Goal: Register for event/course

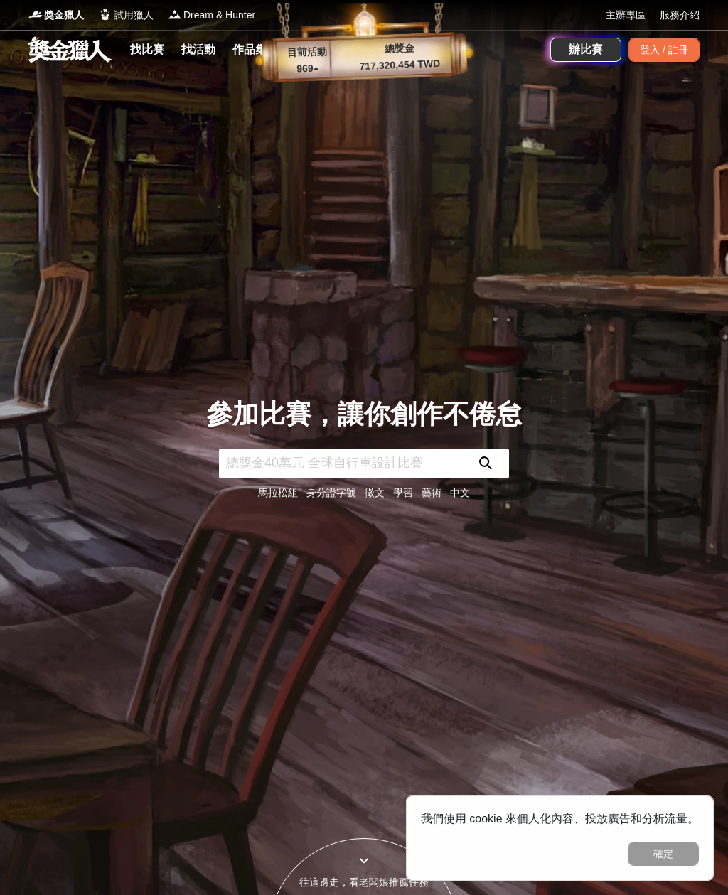
click at [204, 53] on link "找活動" at bounding box center [198, 50] width 45 height 20
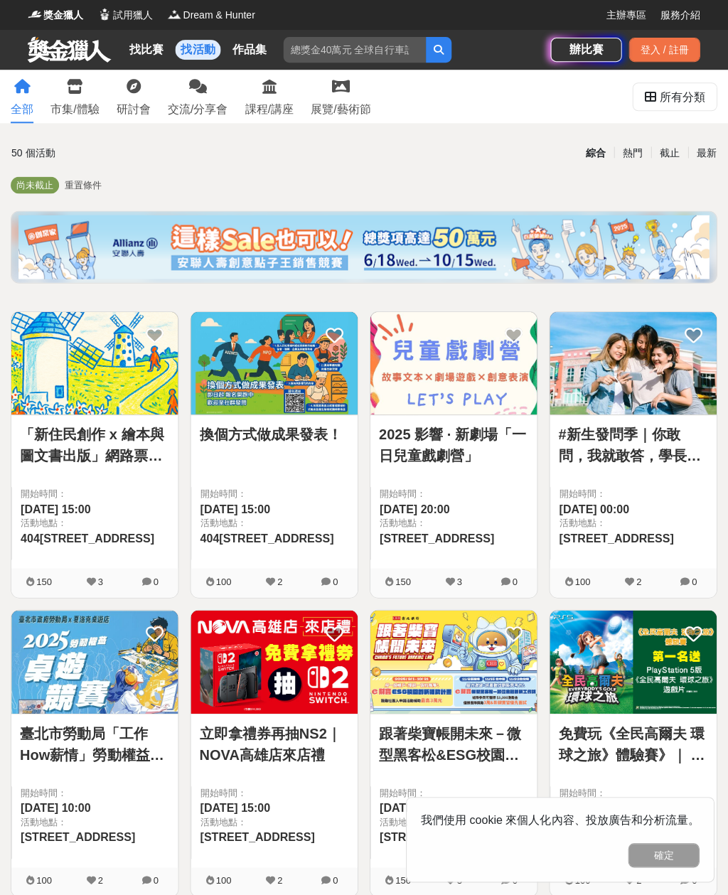
click at [85, 102] on div "市集/體驗" at bounding box center [75, 109] width 48 height 17
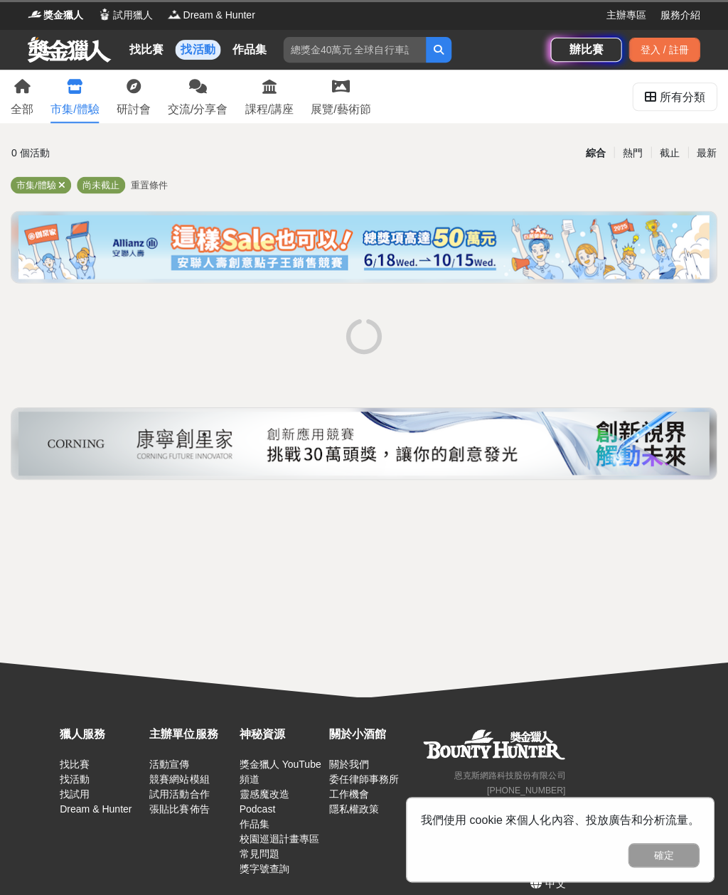
click at [139, 96] on link "研討會" at bounding box center [134, 96] width 34 height 53
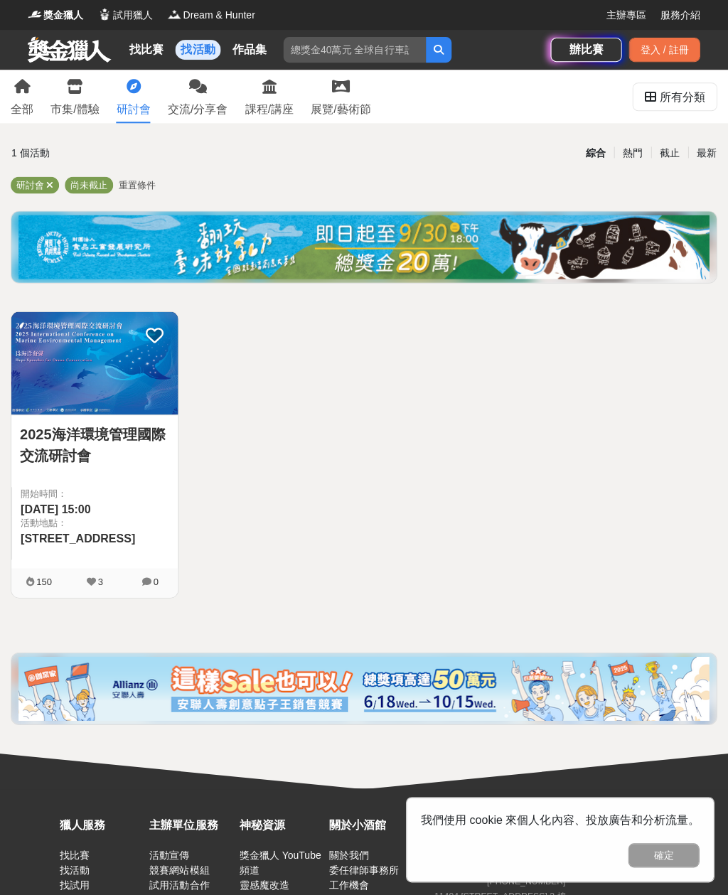
click at [225, 90] on link "交流/分享會" at bounding box center [198, 96] width 60 height 53
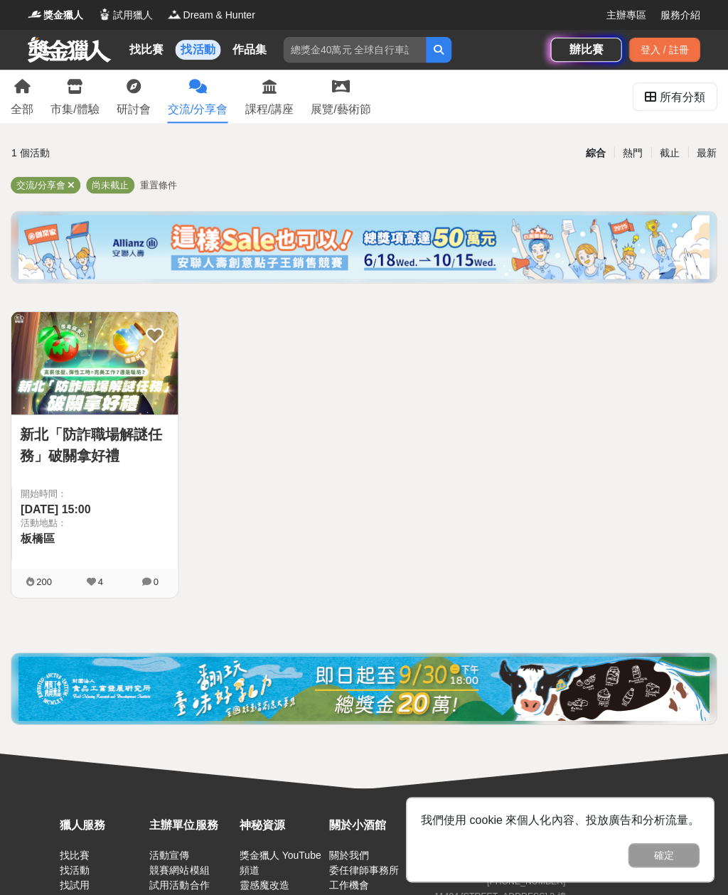
click at [293, 83] on link "課程/講座" at bounding box center [269, 96] width 48 height 53
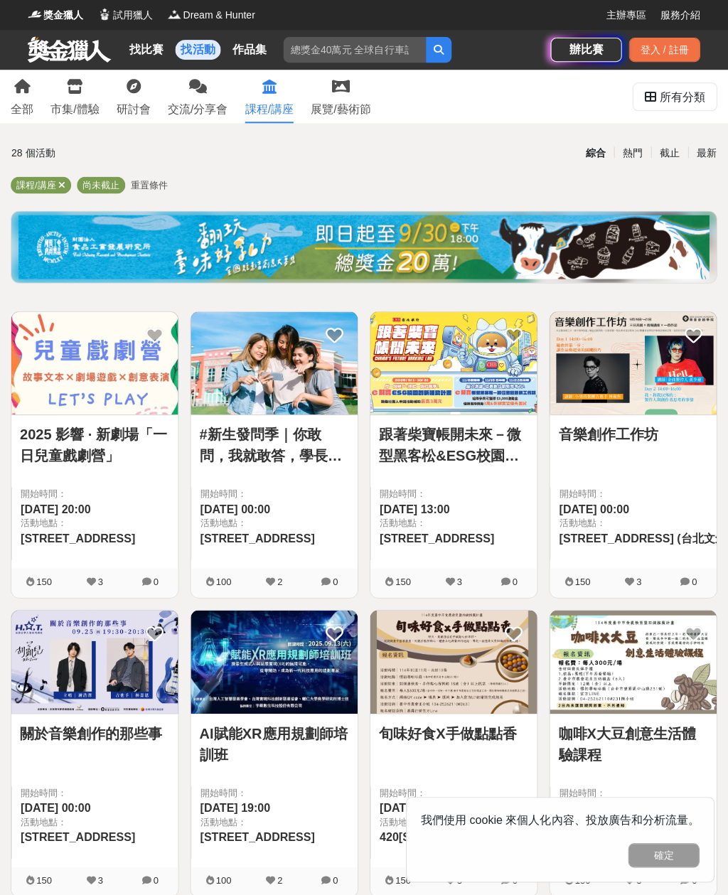
click at [447, 347] on img at bounding box center [453, 362] width 166 height 102
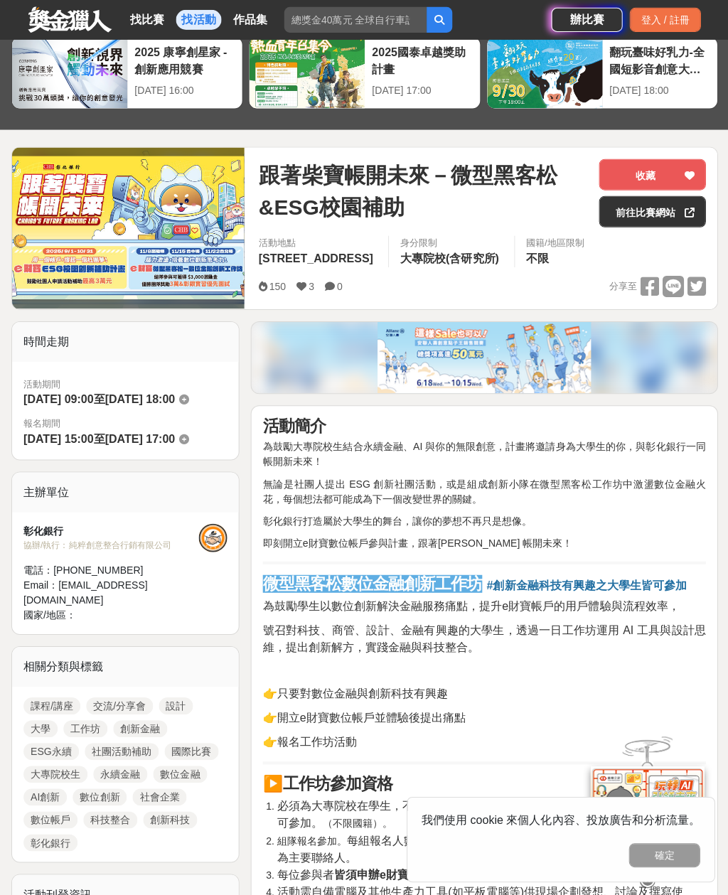
scroll to position [53, 0]
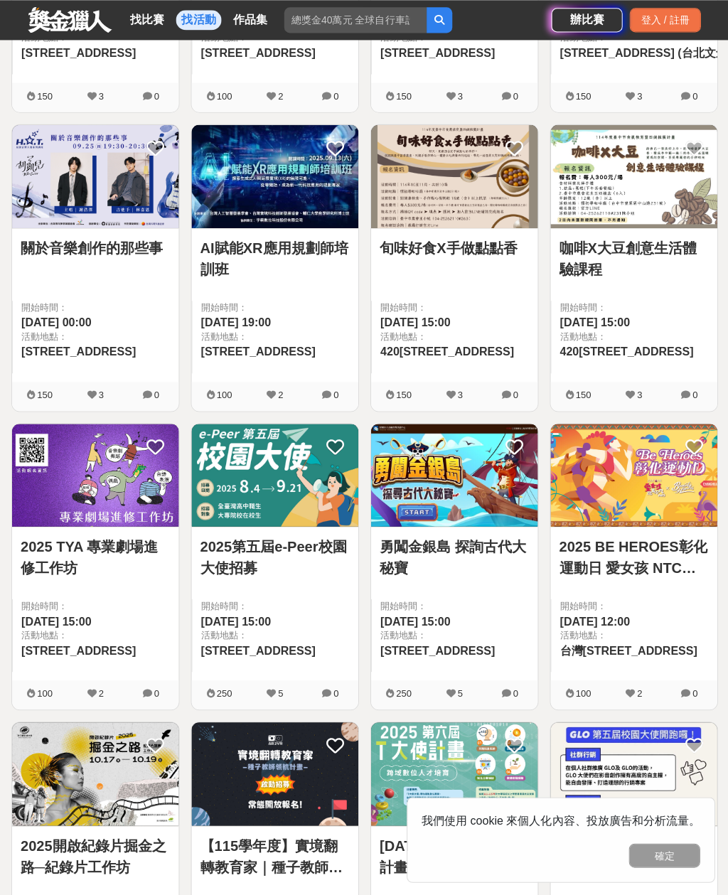
scroll to position [461, 0]
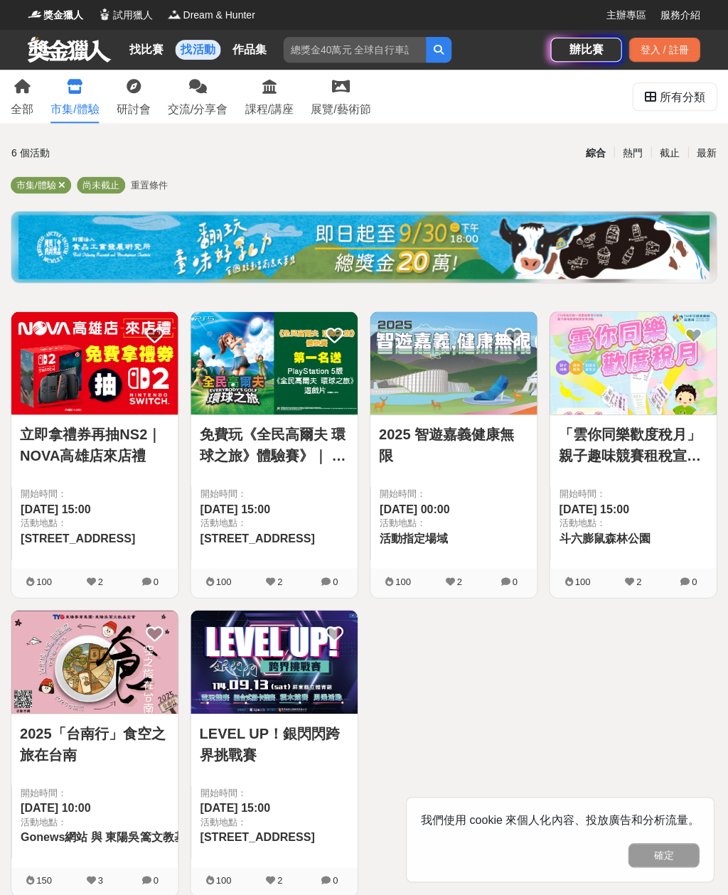
click at [26, 115] on div "全部" at bounding box center [22, 109] width 23 height 17
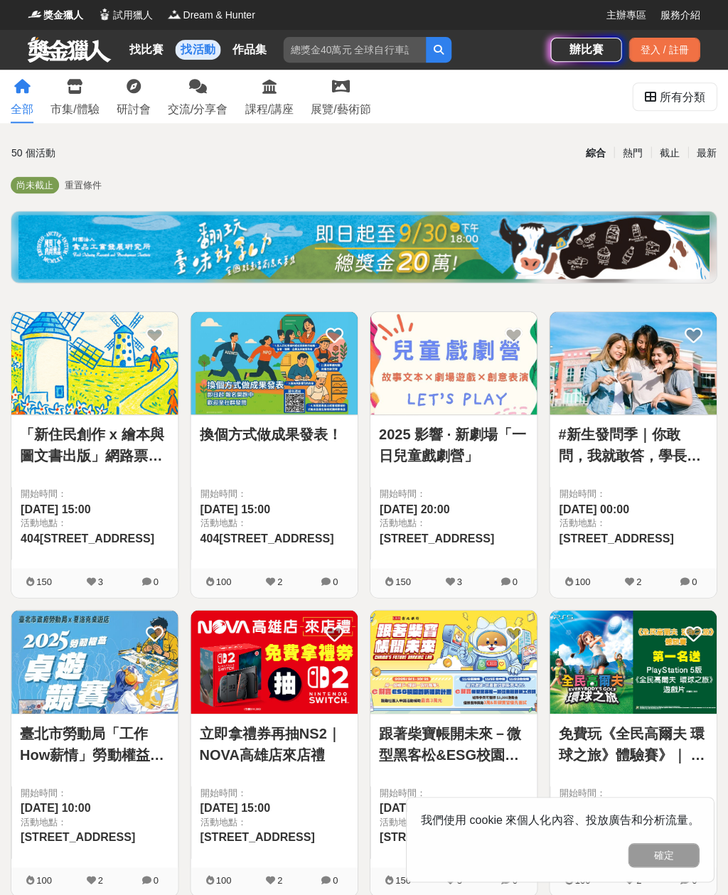
click at [38, 87] on div "全部 市集/體驗 研討會 交流/分享會 課程/講座 展覽/藝術節" at bounding box center [191, 96] width 377 height 53
